Goal: Information Seeking & Learning: Find specific fact

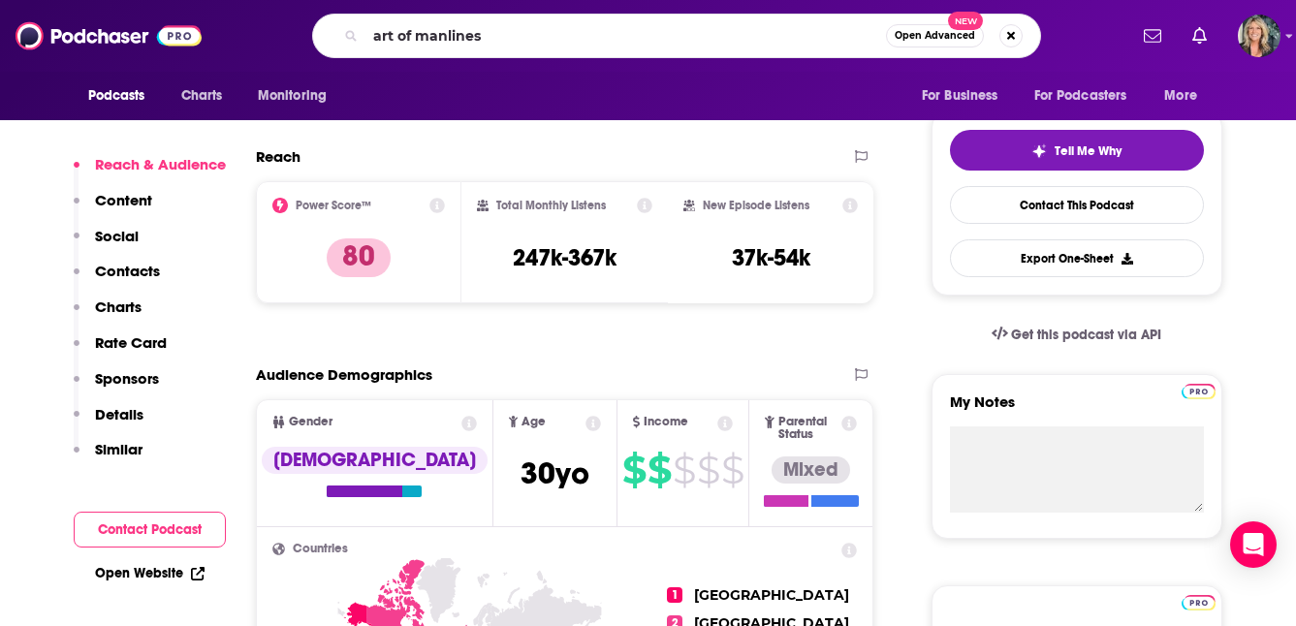
type input "art of manliness"
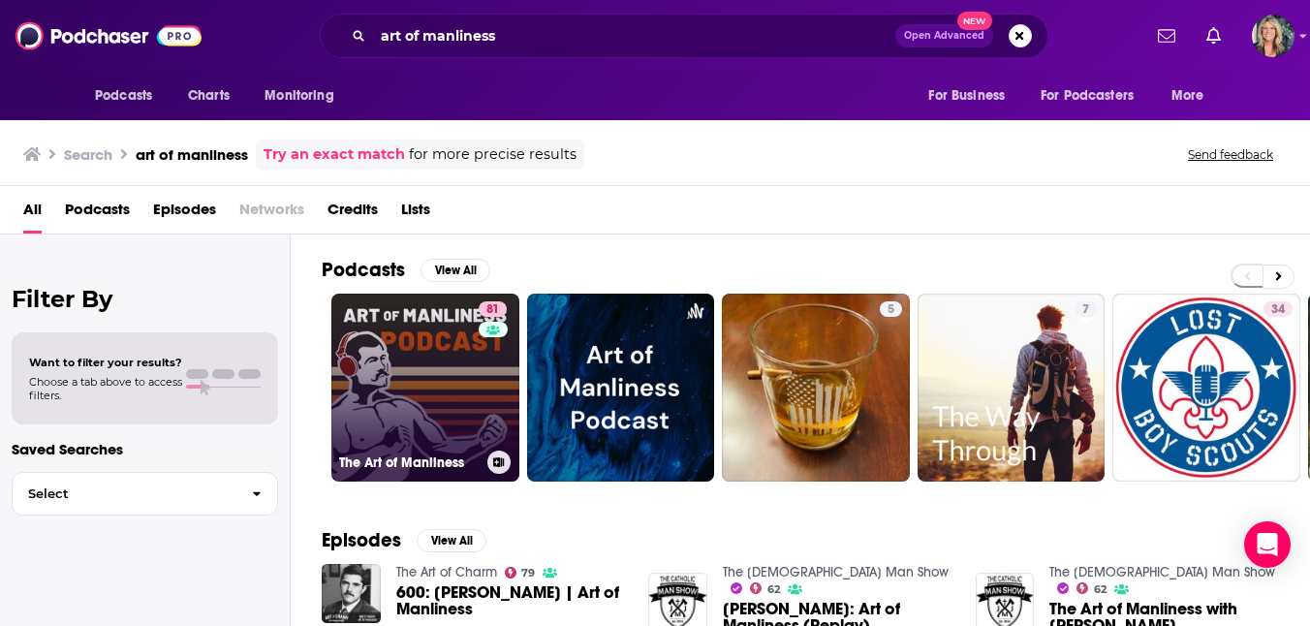
click at [436, 346] on link "81 The Art of Manliness" at bounding box center [425, 388] width 188 height 188
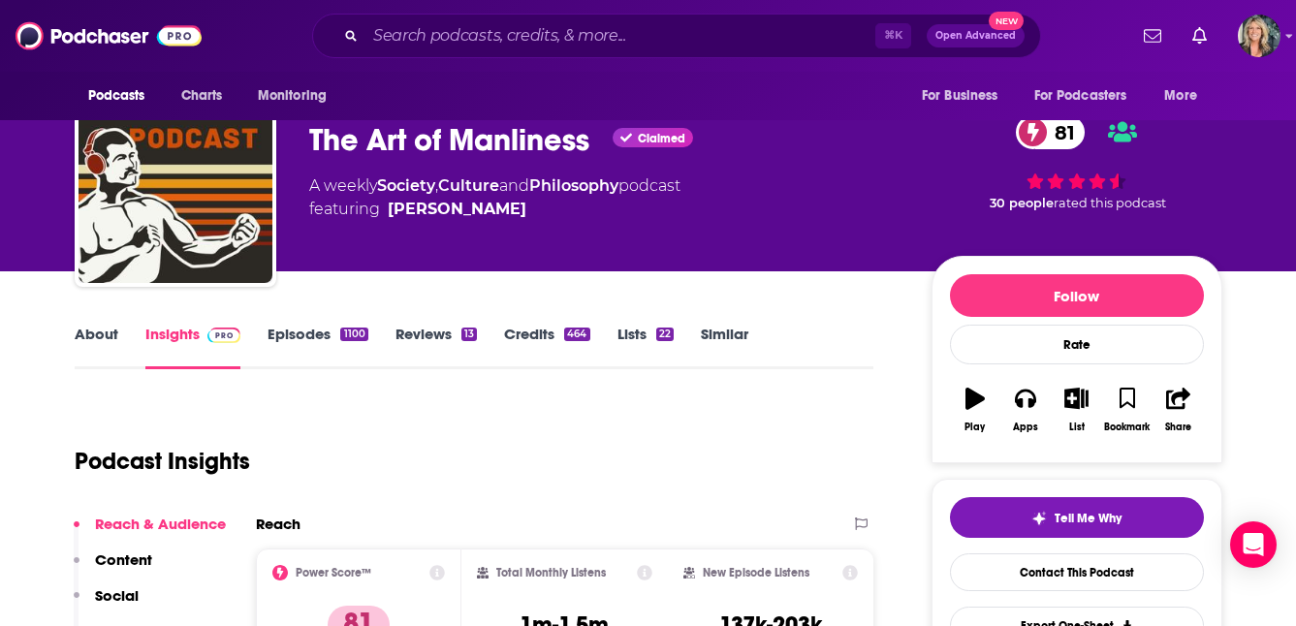
scroll to position [329, 0]
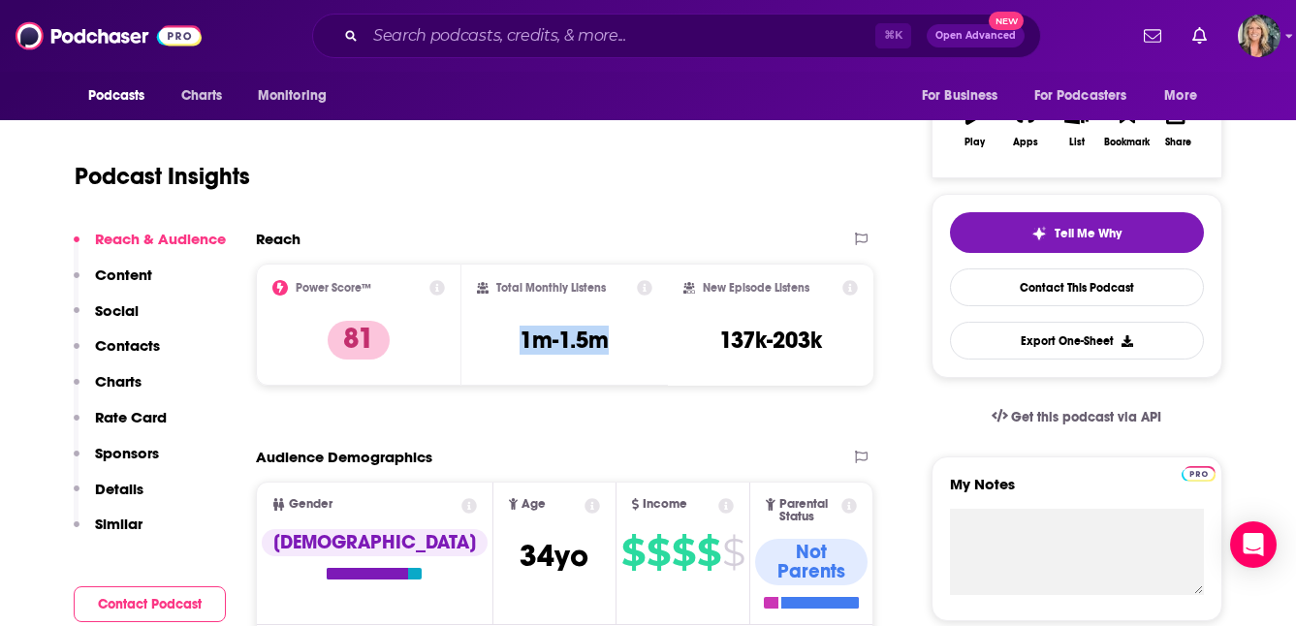
drag, startPoint x: 619, startPoint y: 343, endPoint x: 506, endPoint y: 343, distance: 113.4
click at [506, 343] on div "Total Monthly Listens 1m-1.5m" at bounding box center [564, 324] width 175 height 89
copy h3 "1m-1.5m"
